Goal: Task Accomplishment & Management: Manage account settings

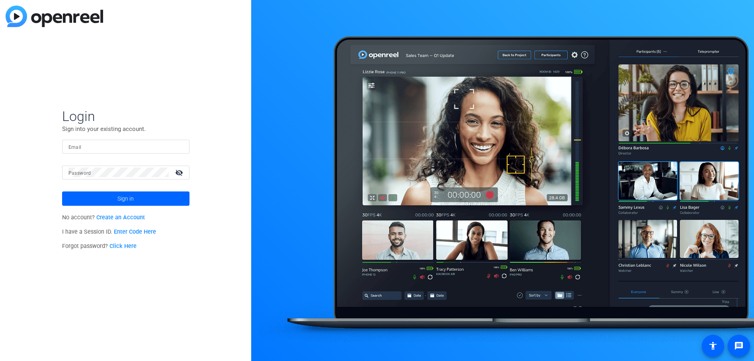
click at [154, 146] on input "Email" at bounding box center [125, 147] width 115 height 10
type input "[PERSON_NAME][EMAIL_ADDRESS][DOMAIN_NAME]"
click at [62, 191] on button "Sign in" at bounding box center [125, 198] width 127 height 14
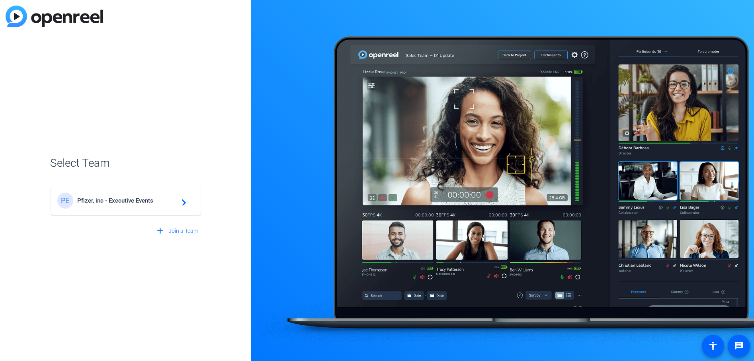
click at [95, 195] on div "PE Pfizer, inc - Executive Events navigate_next" at bounding box center [125, 201] width 137 height 16
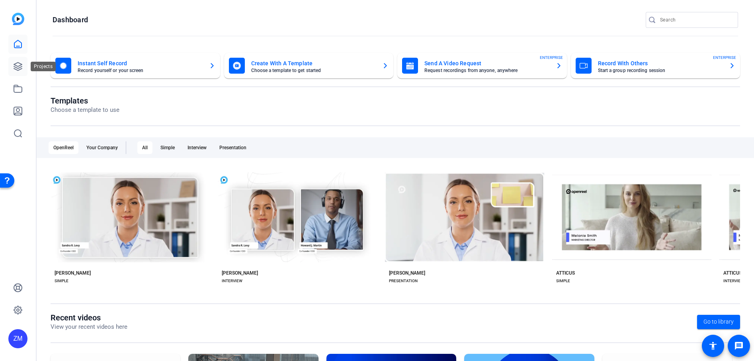
click at [18, 66] on icon at bounding box center [18, 67] width 10 height 10
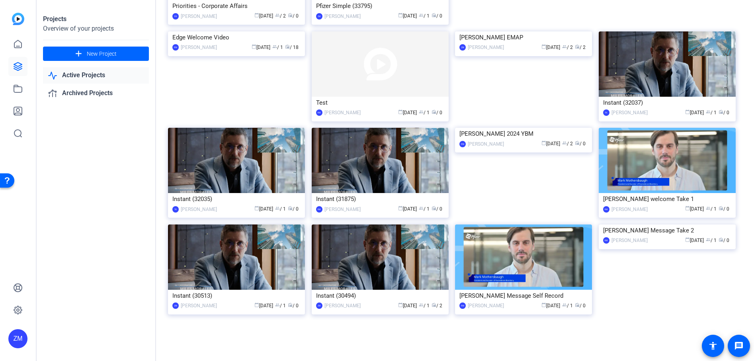
scroll to position [1156, 0]
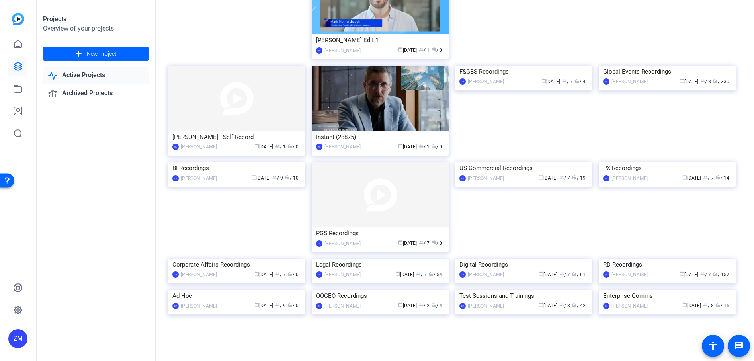
scroll to position [1202, 0]
click at [363, 131] on img at bounding box center [380, 98] width 137 height 65
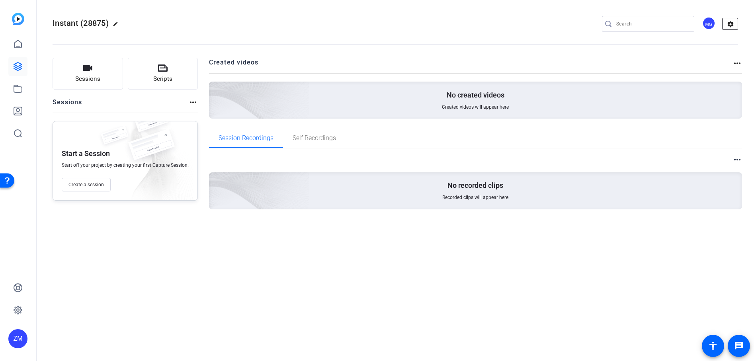
click at [729, 22] on mat-icon "settings" at bounding box center [730, 24] width 16 height 12
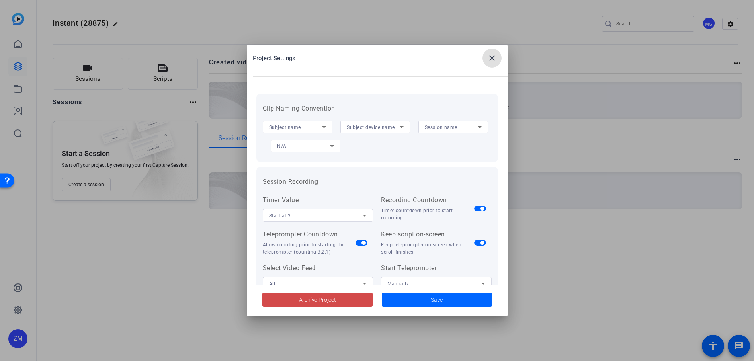
click at [332, 300] on span "Archive Project" at bounding box center [317, 300] width 37 height 8
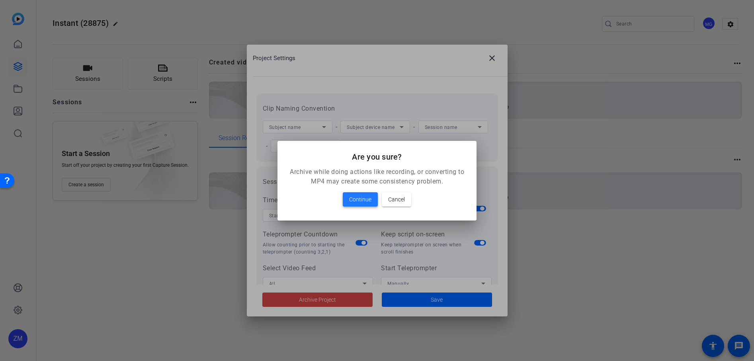
click at [360, 199] on span "Continue" at bounding box center [360, 200] width 22 height 10
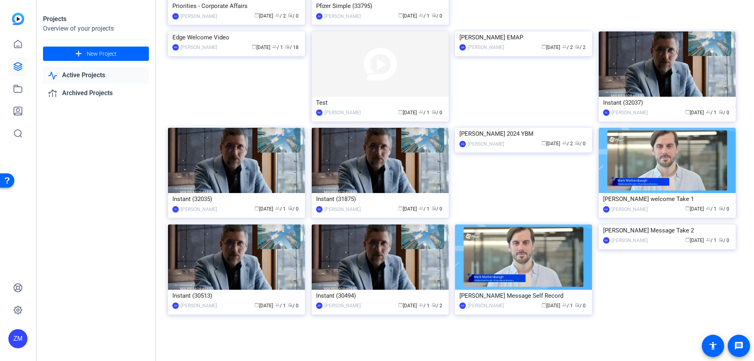
scroll to position [1200, 0]
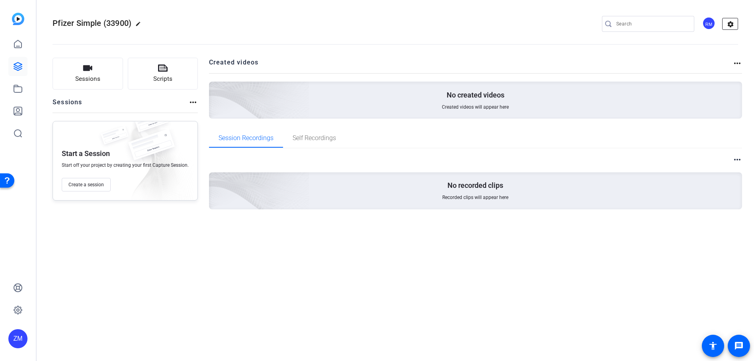
click at [729, 22] on mat-icon "settings" at bounding box center [730, 24] width 16 height 12
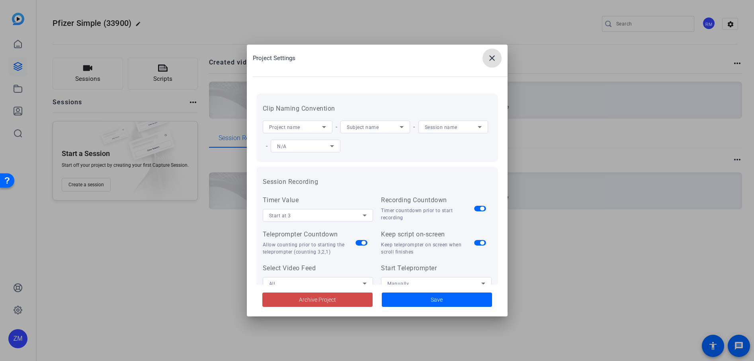
click at [317, 299] on span "Archive Project" at bounding box center [317, 300] width 37 height 8
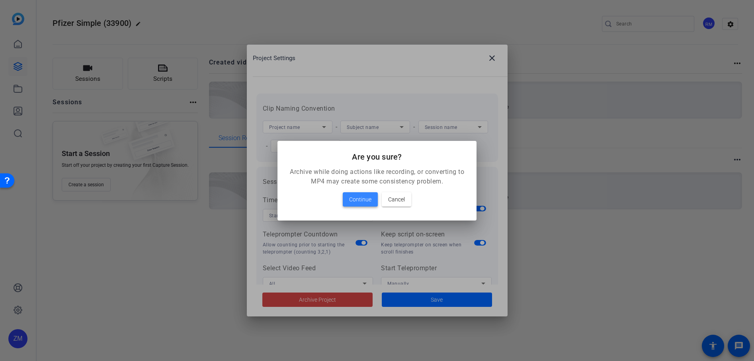
click at [361, 200] on span "Continue" at bounding box center [360, 200] width 22 height 10
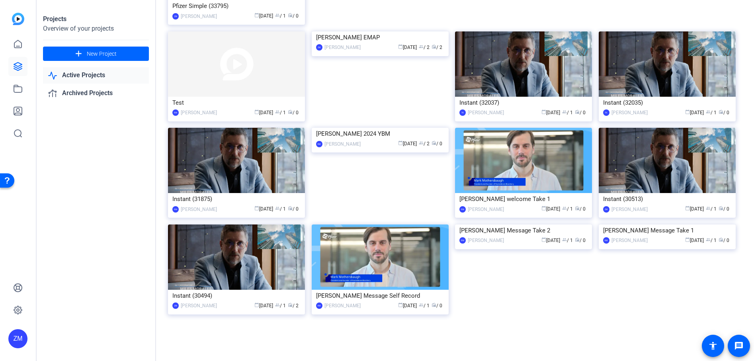
scroll to position [1202, 0]
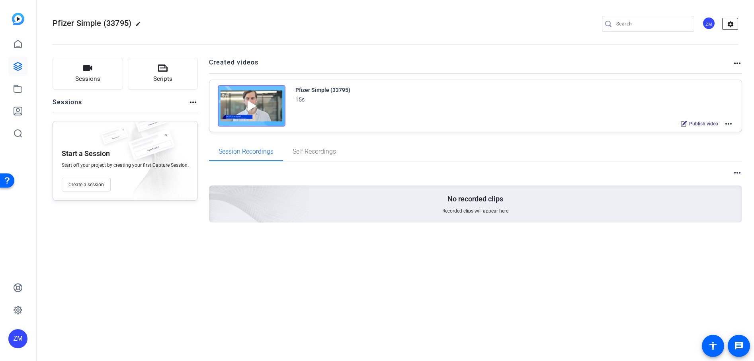
click at [731, 27] on mat-icon "settings" at bounding box center [730, 24] width 16 height 12
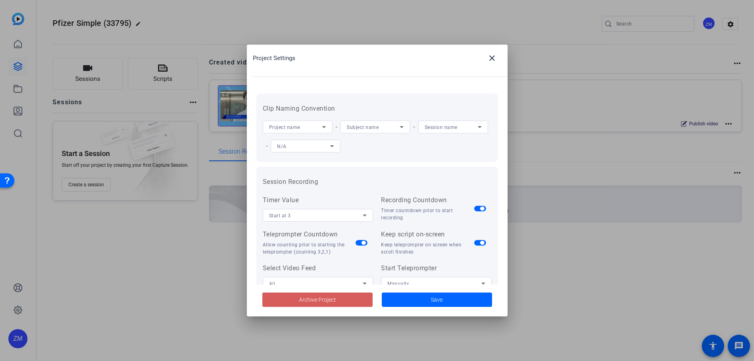
click at [320, 301] on span "Archive Project" at bounding box center [317, 300] width 37 height 8
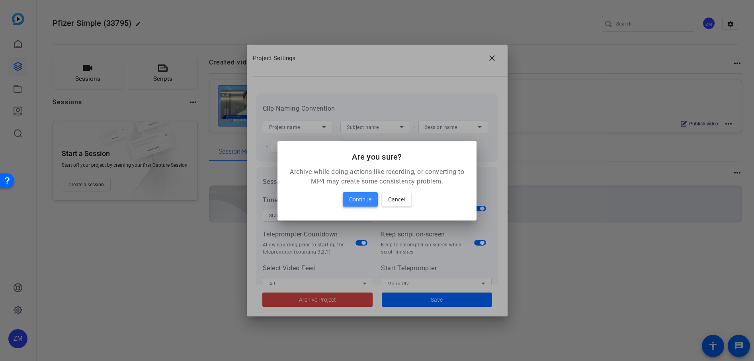
click at [368, 199] on span "Continue" at bounding box center [360, 200] width 22 height 10
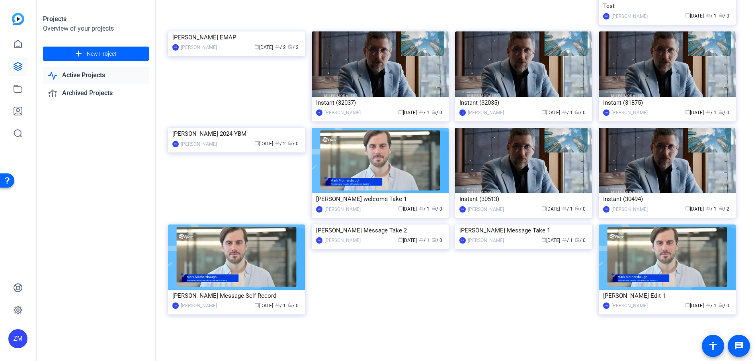
scroll to position [1269, 0]
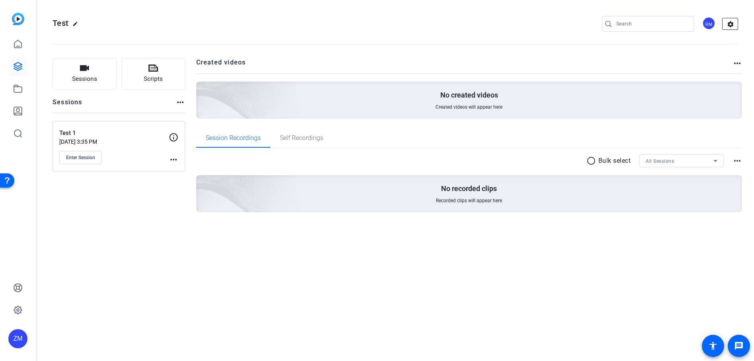
click at [726, 25] on mat-icon "settings" at bounding box center [730, 24] width 16 height 12
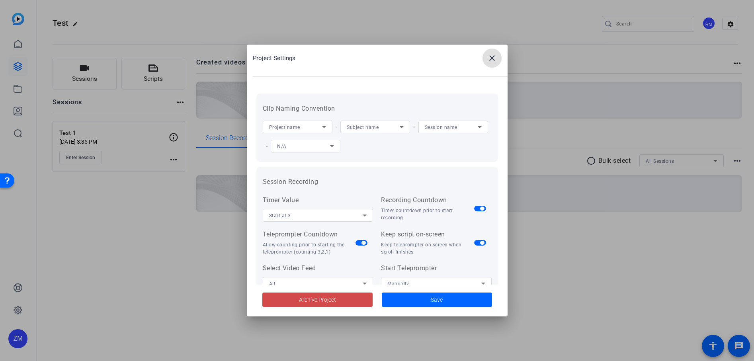
click at [334, 300] on span "Archive Project" at bounding box center [317, 300] width 37 height 8
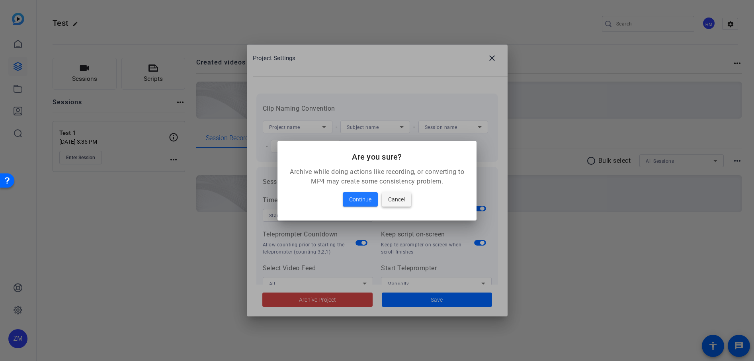
click at [391, 200] on span "Cancel" at bounding box center [396, 200] width 17 height 10
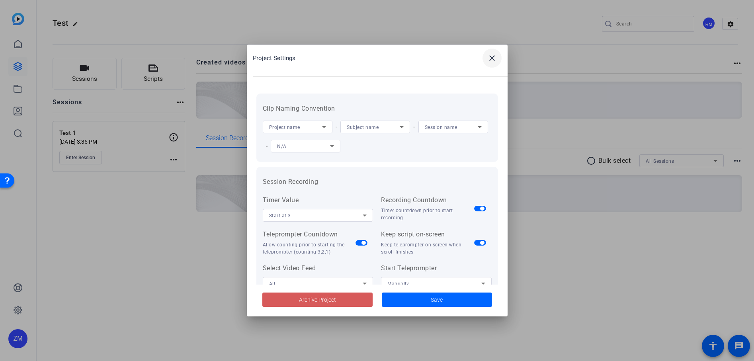
click at [492, 59] on mat-icon "close" at bounding box center [492, 58] width 10 height 10
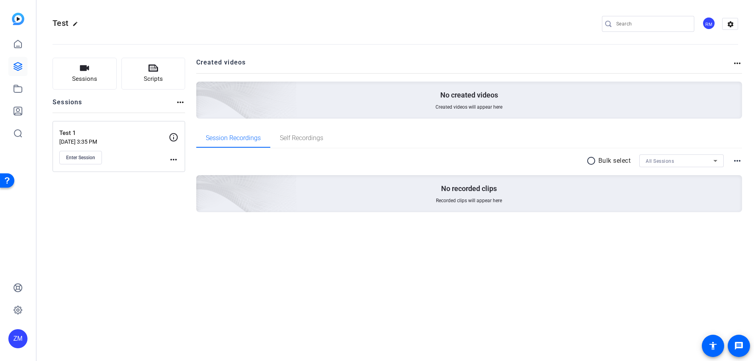
click at [172, 159] on mat-icon "more_horiz" at bounding box center [174, 160] width 10 height 10
click at [85, 156] on div at bounding box center [377, 180] width 754 height 361
click at [75, 159] on span "Enter Session" at bounding box center [80, 157] width 29 height 6
click at [730, 26] on mat-icon "settings" at bounding box center [730, 24] width 16 height 12
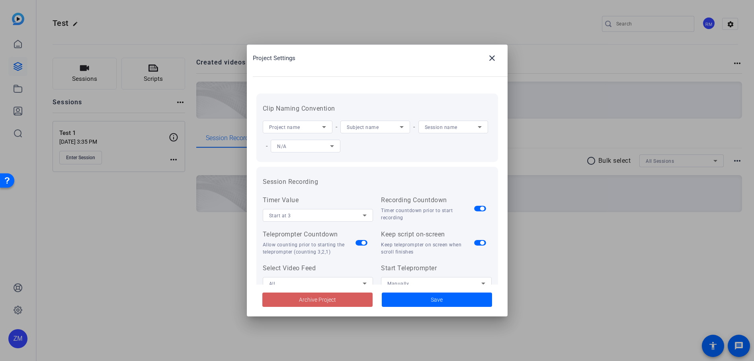
click at [315, 300] on span "Archive Project" at bounding box center [317, 300] width 37 height 8
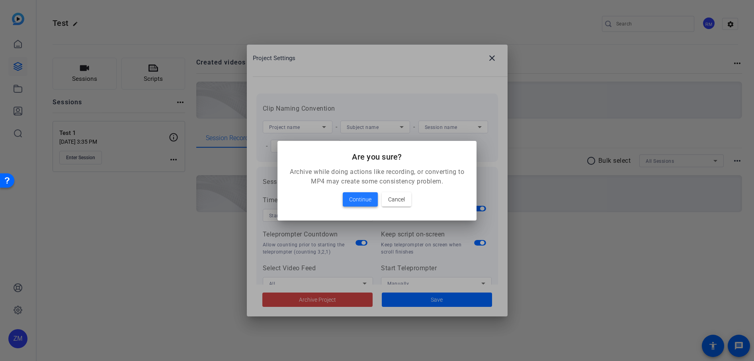
click at [363, 199] on span "Continue" at bounding box center [360, 200] width 22 height 10
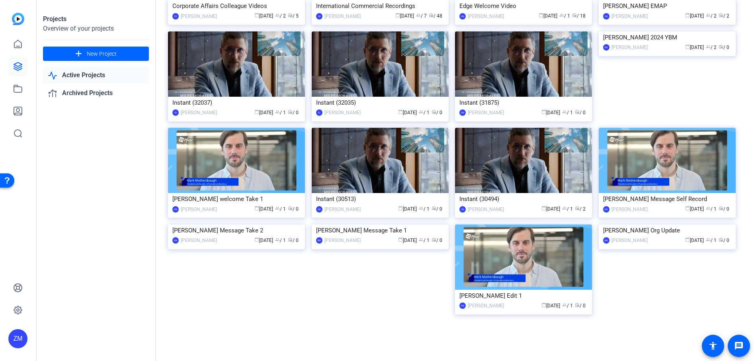
scroll to position [1315, 0]
click at [256, 97] on img at bounding box center [236, 63] width 137 height 65
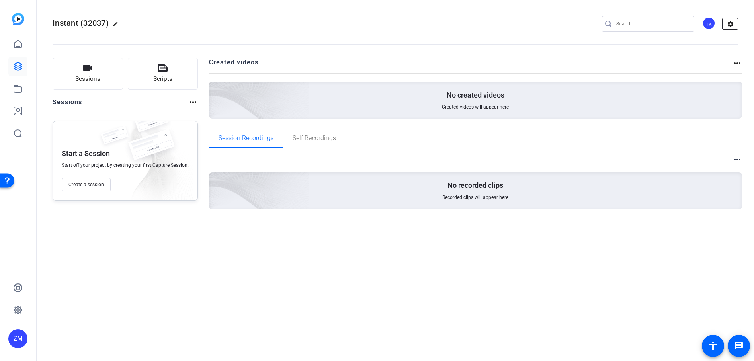
click at [732, 23] on mat-icon "settings" at bounding box center [730, 24] width 16 height 12
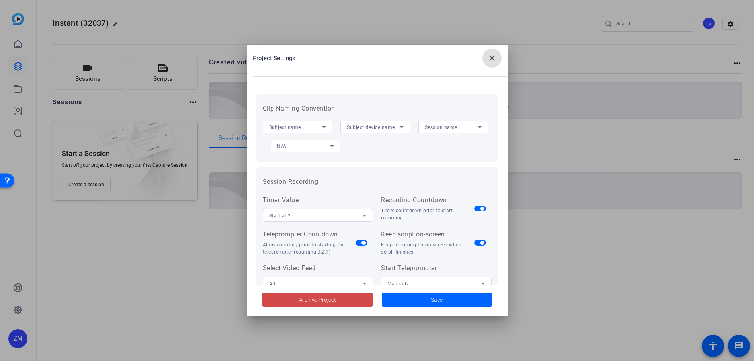
click at [309, 301] on span "Archive Project" at bounding box center [317, 300] width 37 height 8
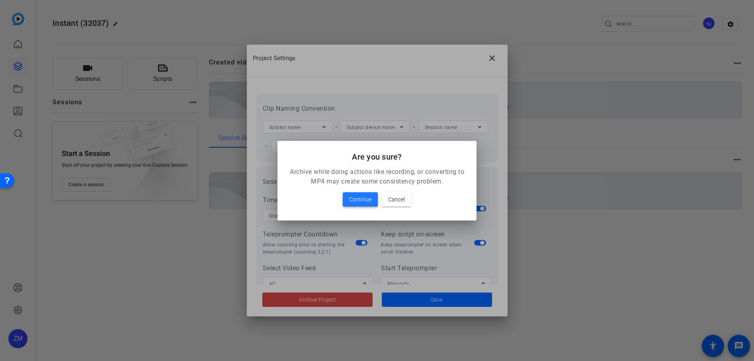
click at [359, 203] on span "Continue" at bounding box center [360, 200] width 22 height 10
